Goal: Find specific page/section: Find specific page/section

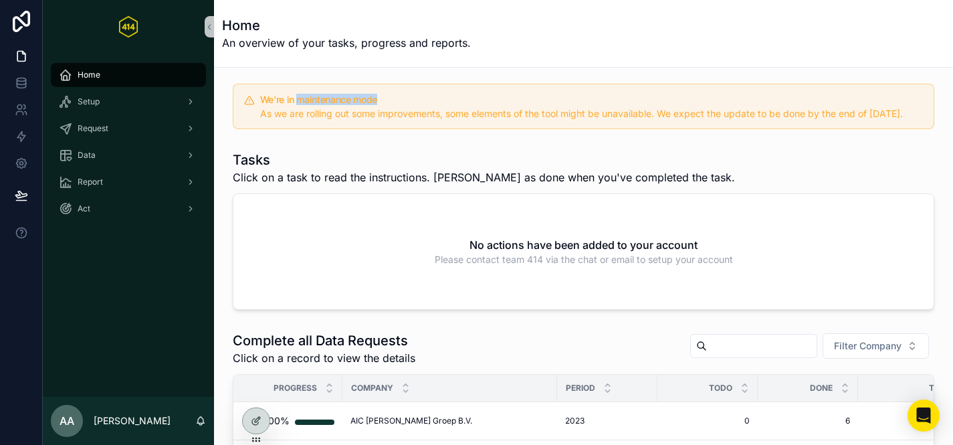
drag, startPoint x: 298, startPoint y: 98, endPoint x: 401, endPoint y: 100, distance: 103.0
click at [401, 100] on h5 "We're in maintenance mode" at bounding box center [591, 99] width 663 height 9
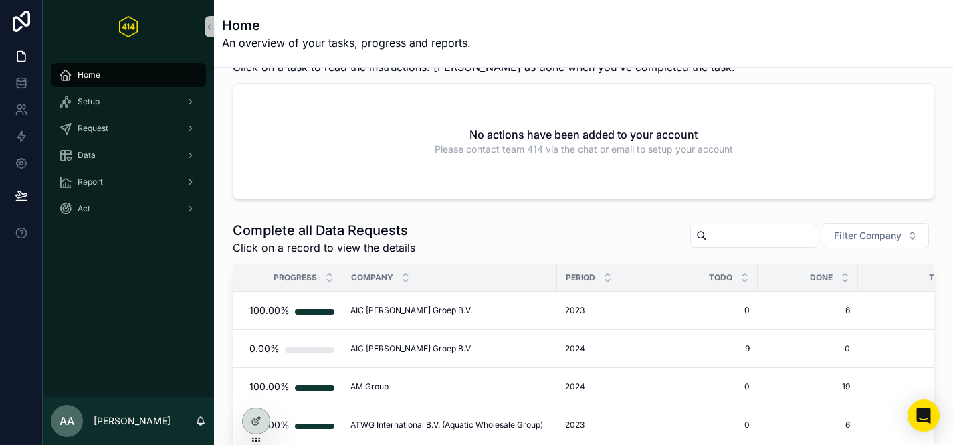
scroll to position [124, 0]
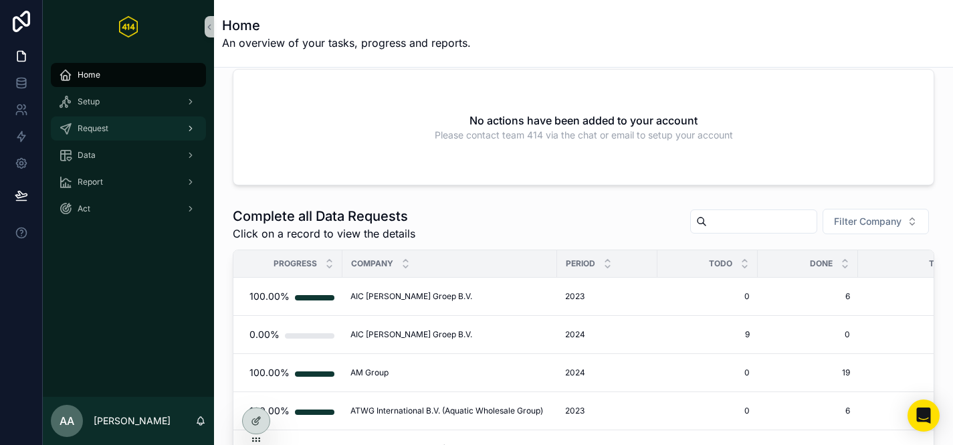
click at [140, 133] on div "Request" at bounding box center [128, 128] width 139 height 21
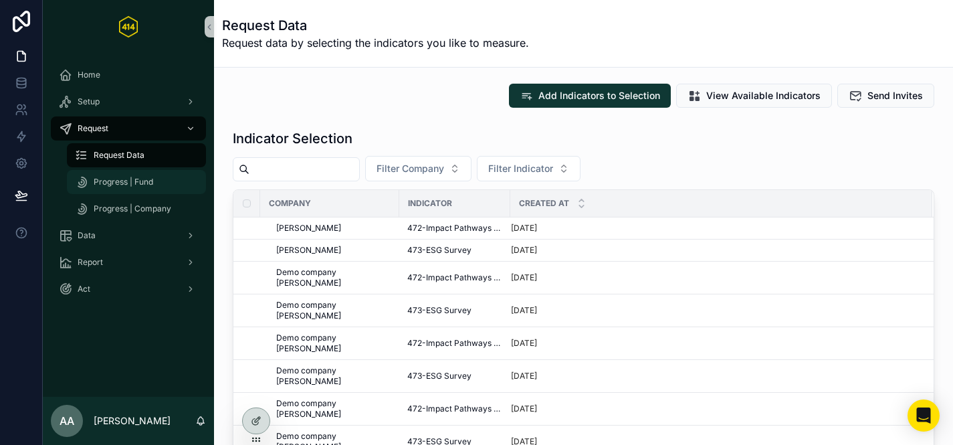
click at [142, 184] on span "Progress | Fund" at bounding box center [124, 182] width 60 height 11
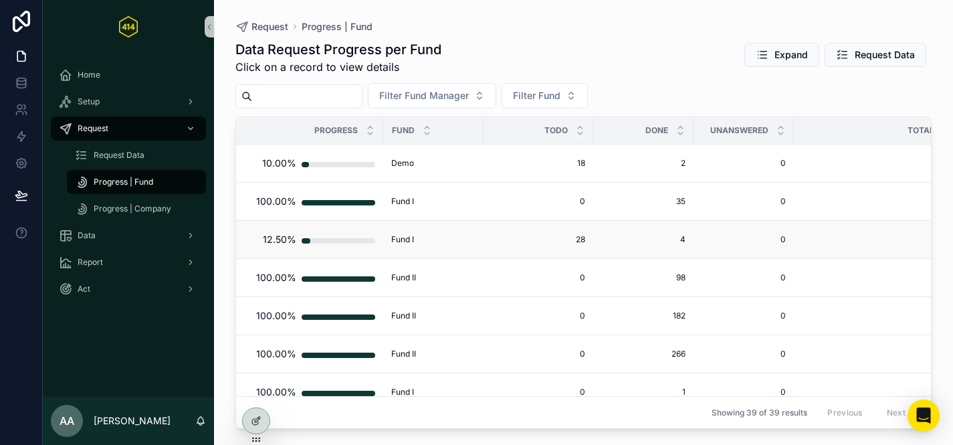
scroll to position [15, 0]
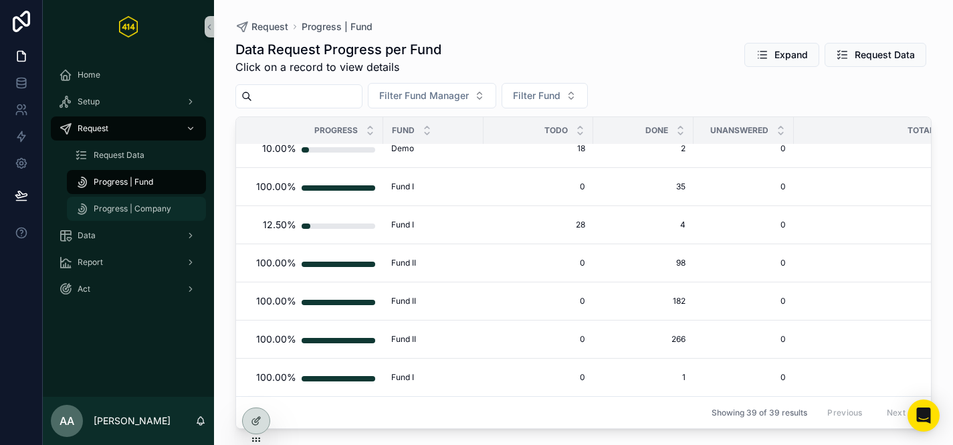
click at [128, 209] on span "Progress | Company" at bounding box center [133, 208] width 78 height 11
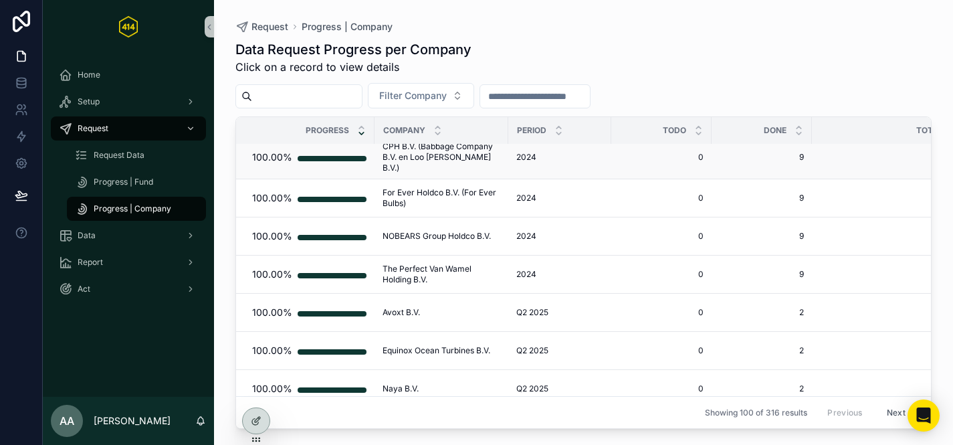
scroll to position [125, 0]
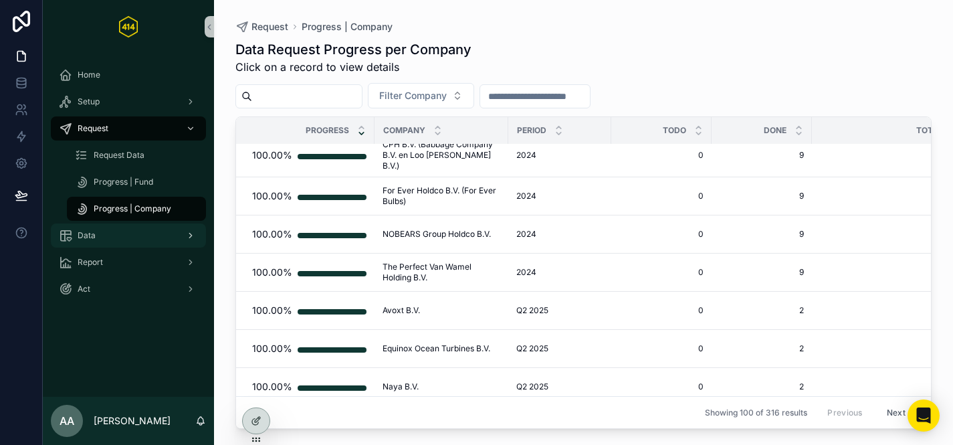
click at [98, 233] on div "Data" at bounding box center [128, 235] width 139 height 21
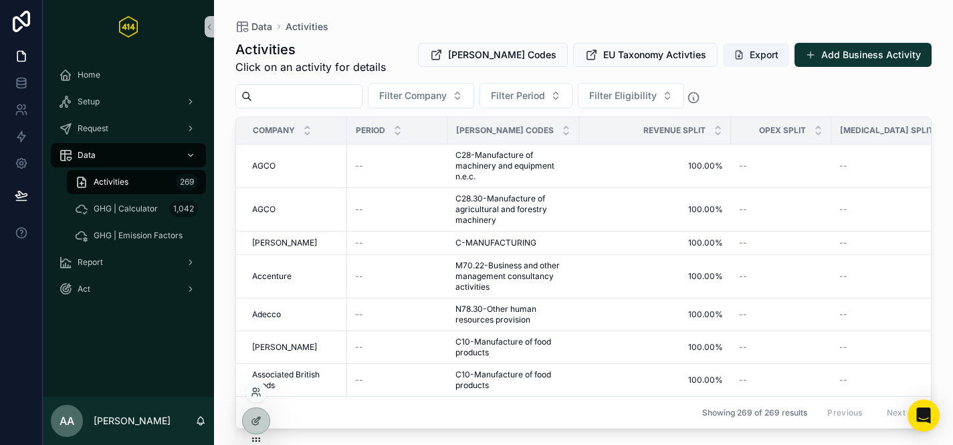
click at [256, 398] on div at bounding box center [256, 391] width 21 height 21
click at [255, 389] on icon at bounding box center [256, 392] width 11 height 11
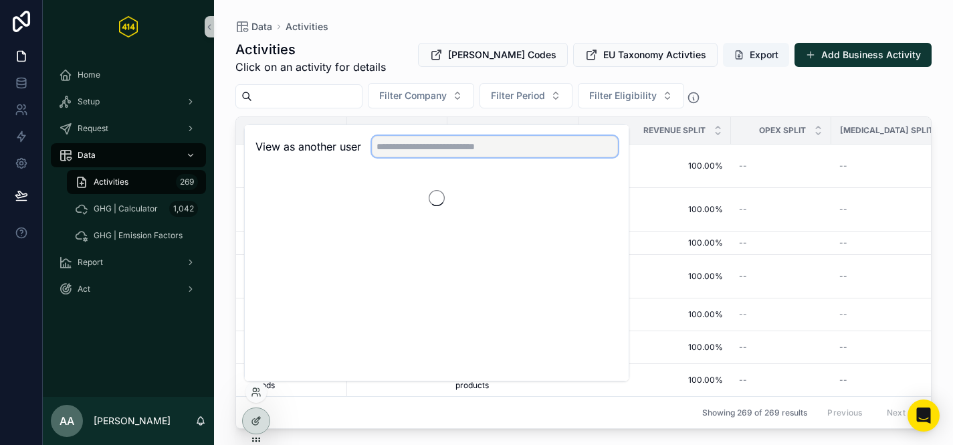
click at [415, 152] on input "text" at bounding box center [495, 146] width 246 height 21
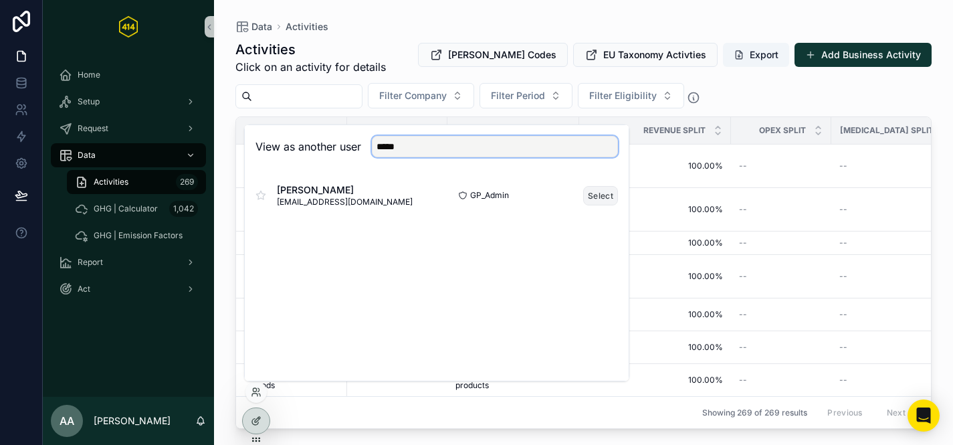
type input "*****"
click at [601, 195] on button "Select" at bounding box center [600, 195] width 35 height 19
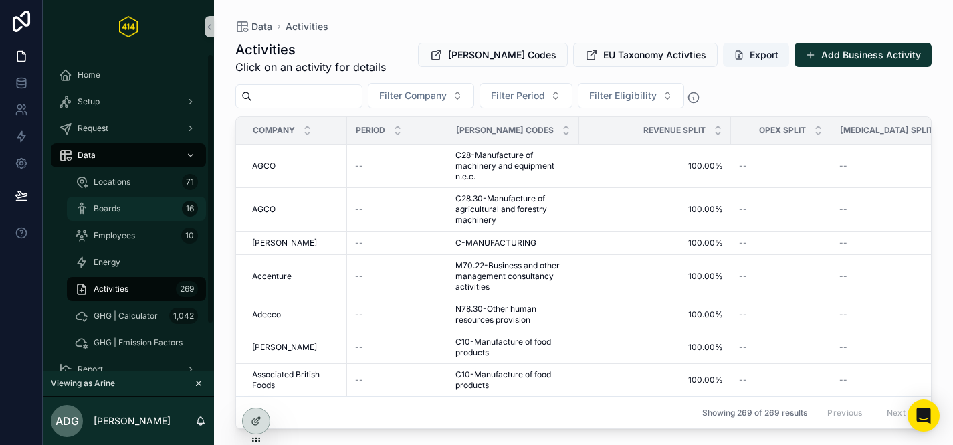
click at [111, 214] on div "Boards 16" at bounding box center [136, 208] width 123 height 21
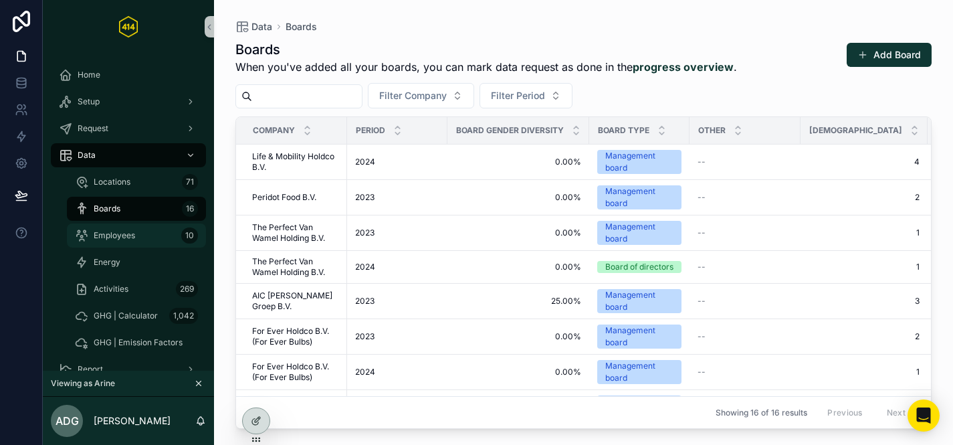
click at [104, 239] on span "Employees" at bounding box center [114, 235] width 41 height 11
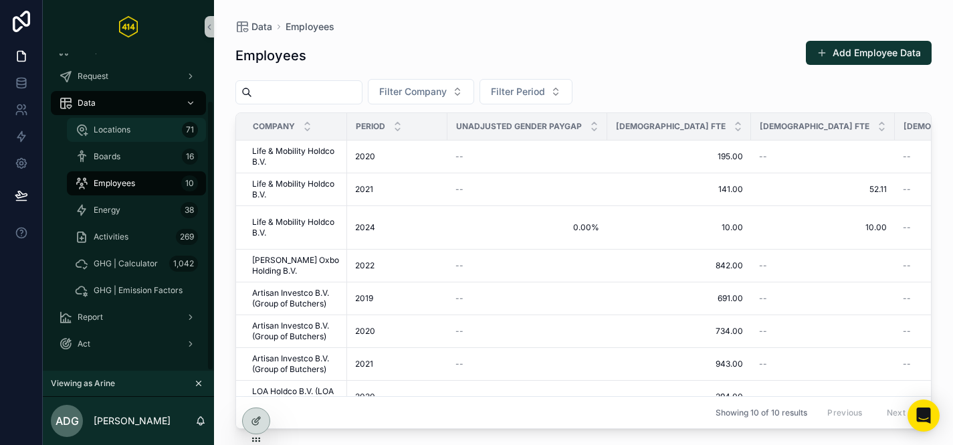
scroll to position [55, 0]
